Goal: Transaction & Acquisition: Purchase product/service

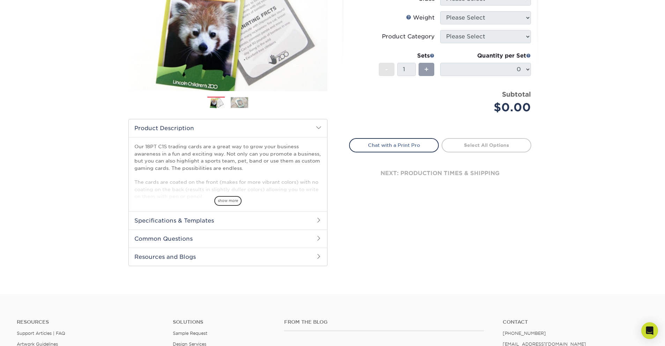
scroll to position [116, 0]
click at [313, 222] on h2 "Specifications & Templates" at bounding box center [228, 221] width 198 height 18
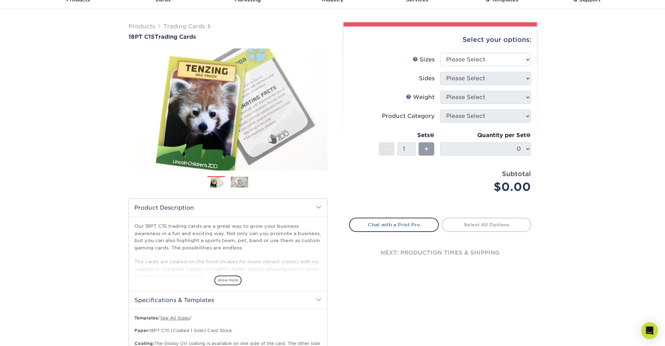
scroll to position [0, 0]
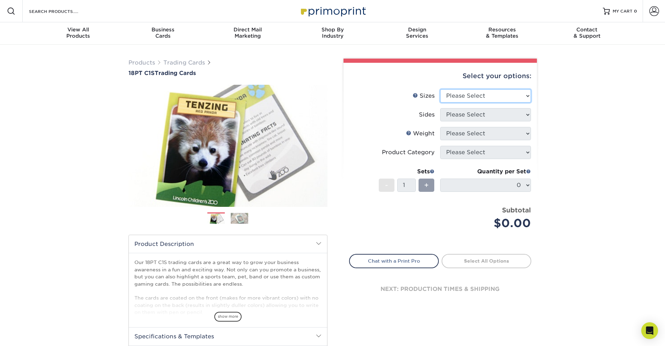
click at [506, 98] on select "Please Select 2.5" x 3.5"" at bounding box center [485, 95] width 91 height 13
select select "2.50x3.50"
click at [440, 89] on select "Please Select 2.5" x 3.5"" at bounding box center [485, 95] width 91 height 13
click at [503, 113] on select "Please Select Print Both Sides Print Front Only" at bounding box center [485, 114] width 91 height 13
select select "13abbda7-1d64-4f25-8bb2-c179b224825d"
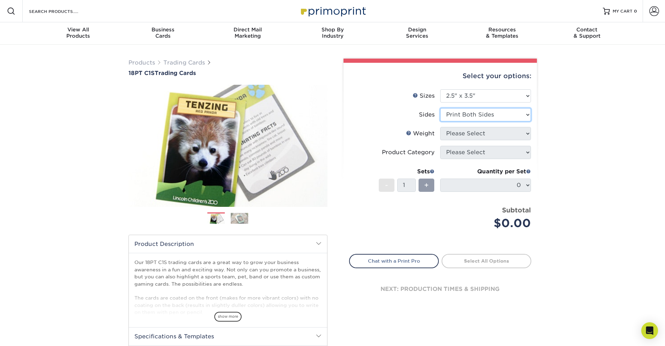
click at [440, 108] on select "Please Select Print Both Sides Print Front Only" at bounding box center [485, 114] width 91 height 13
click at [507, 132] on select "Please Select 18PT C1S" at bounding box center [485, 133] width 91 height 13
select select "18PTC1S"
click at [440, 127] on select "Please Select 18PT C1S" at bounding box center [485, 133] width 91 height 13
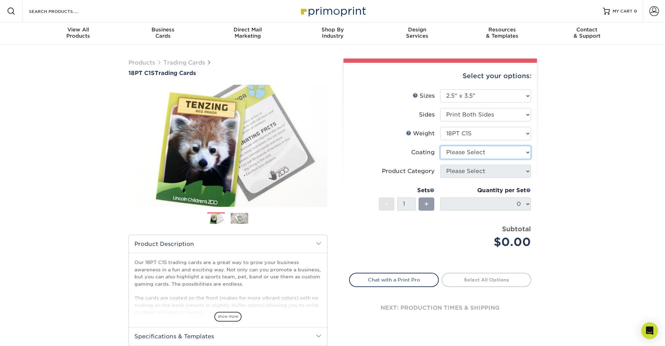
click at [502, 155] on select at bounding box center [485, 152] width 91 height 13
select select "1e8116af-acfc-44b1-83dc-8181aa338834"
click at [440, 146] on select at bounding box center [485, 152] width 91 height 13
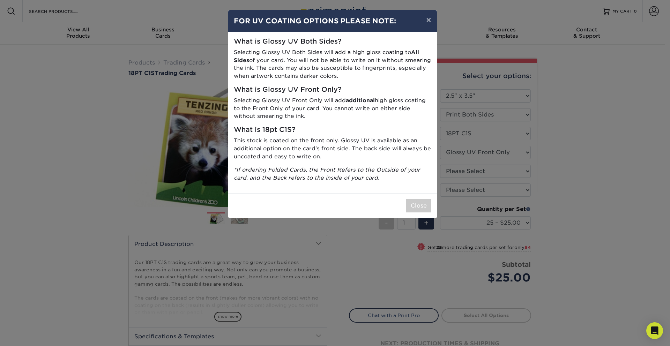
click at [416, 23] on h4 "FOR UV COATING OPTIONS PLEASE NOTE:" at bounding box center [333, 21] width 198 height 10
click at [418, 23] on h4 "FOR UV COATING OPTIONS PLEASE NOTE:" at bounding box center [333, 21] width 198 height 10
click at [427, 21] on button "×" at bounding box center [429, 20] width 16 height 20
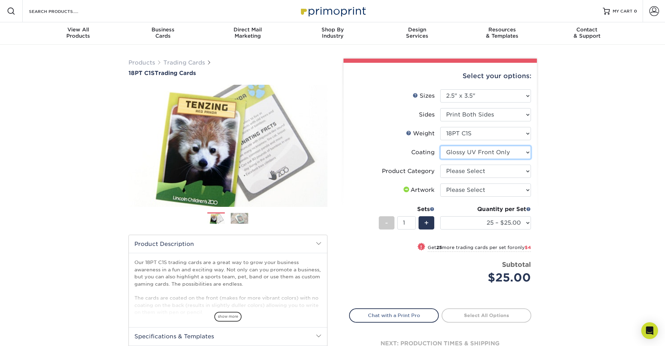
click at [519, 152] on select at bounding box center [485, 152] width 91 height 13
click at [509, 171] on select "Please Select Trading Cards" at bounding box center [485, 171] width 91 height 13
select select "c2f9bce9-36c2-409d-b101-c29d9d031e18"
click at [440, 165] on select "Please Select Trading Cards" at bounding box center [485, 171] width 91 height 13
click at [508, 189] on select "Please Select I will upload files I need a design - $100" at bounding box center [485, 190] width 91 height 13
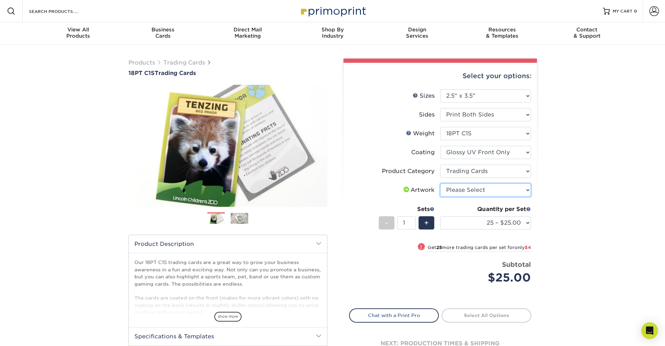
select select "upload"
click at [440, 184] on select "Please Select I will upload files I need a design - $100" at bounding box center [485, 190] width 91 height 13
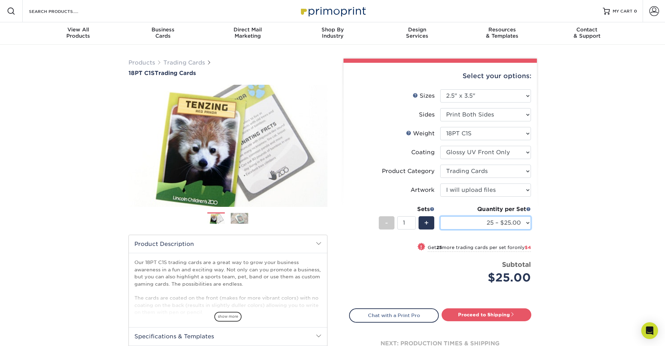
click at [526, 223] on select "25 – $25.00 50 – $29.00 75 – $37.00 100 – $41.00 250 – $48.00 500 – $58.00 1000…" at bounding box center [485, 222] width 91 height 13
select select "500 – $58.00"
click at [440, 216] on select "25 – $25.00 50 – $29.00 75 – $37.00 100 – $41.00 250 – $48.00 500 – $58.00 1000…" at bounding box center [485, 222] width 91 height 13
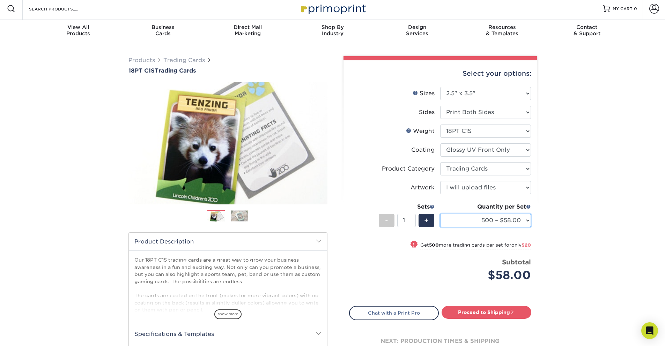
scroll to position [2, 0]
click at [529, 220] on select "25 – $25.00 50 – $29.00 75 – $37.00 100 – $41.00 250 – $48.00 500 – $58.00 1000…" at bounding box center [485, 221] width 91 height 13
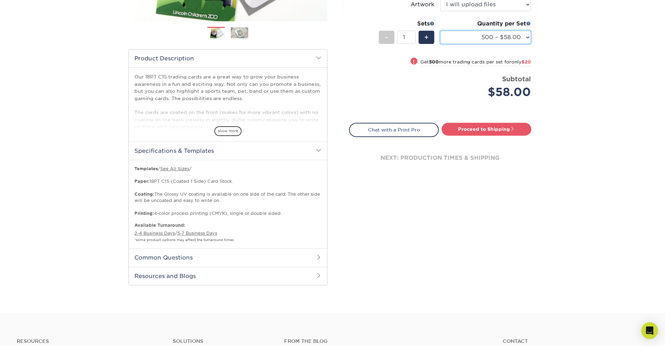
scroll to position [190, 0]
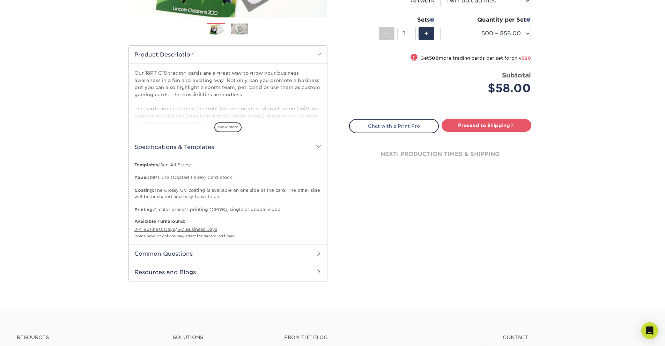
click at [318, 254] on span at bounding box center [319, 254] width 6 height 6
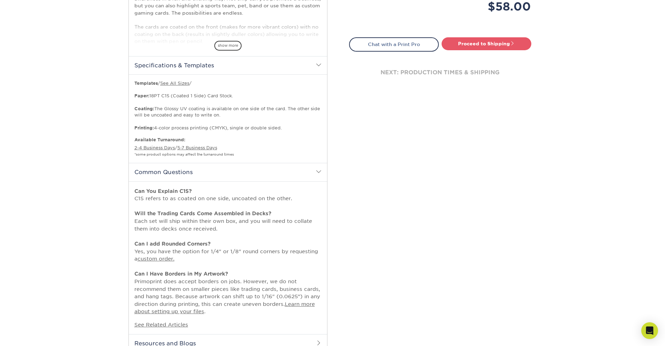
scroll to position [274, 0]
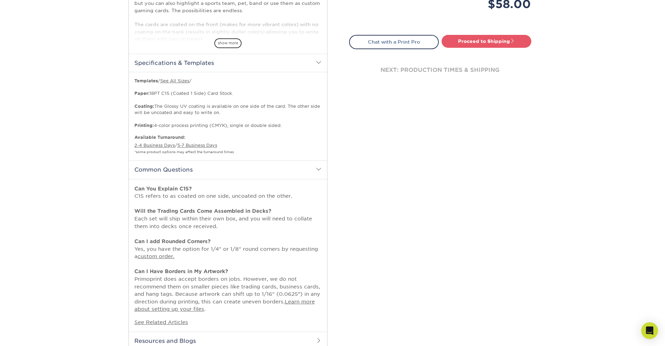
click at [101, 103] on div "Products Trading Cards 18PT C1S Trading Cards Previous Next show more" at bounding box center [332, 74] width 665 height 607
click at [112, 66] on div "Products Trading Cards 18PT C1S Trading Cards Previous Next show more" at bounding box center [332, 74] width 665 height 607
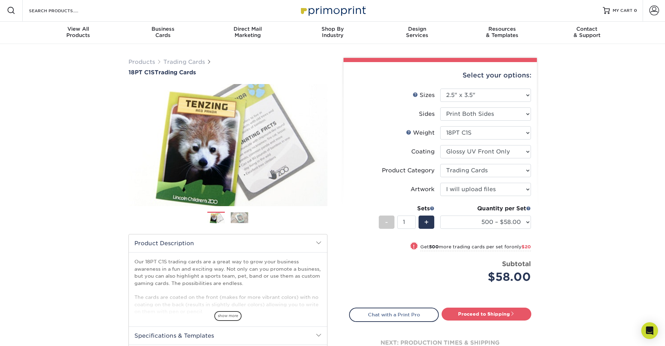
scroll to position [0, 0]
